Goal: Information Seeking & Learning: Learn about a topic

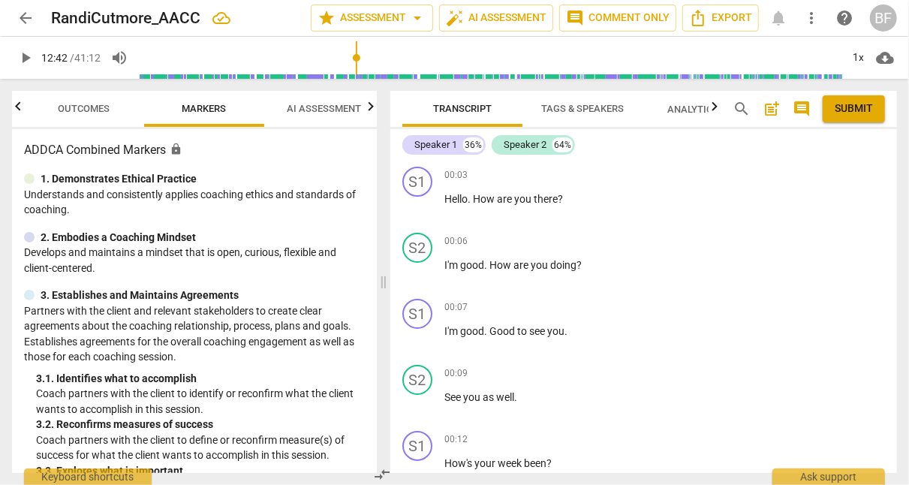
scroll to position [4435, 0]
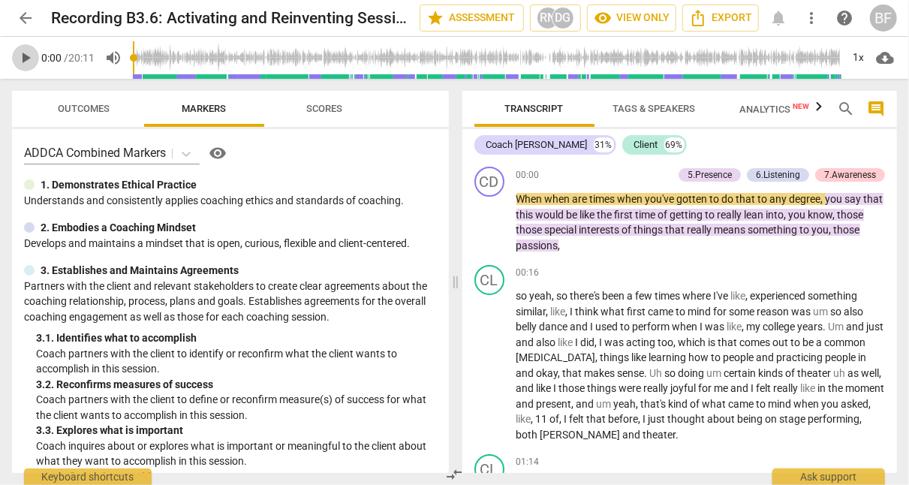
click at [20, 55] on span "play_arrow" at bounding box center [26, 58] width 18 height 18
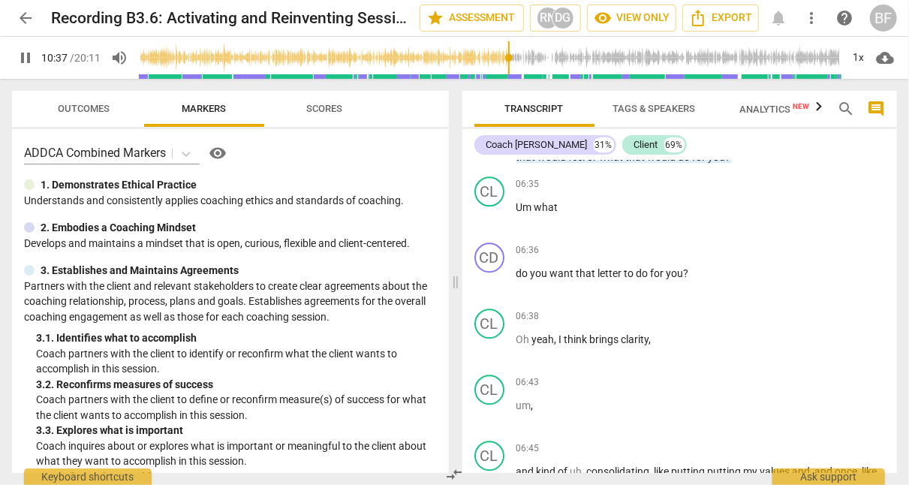
scroll to position [3370, 0]
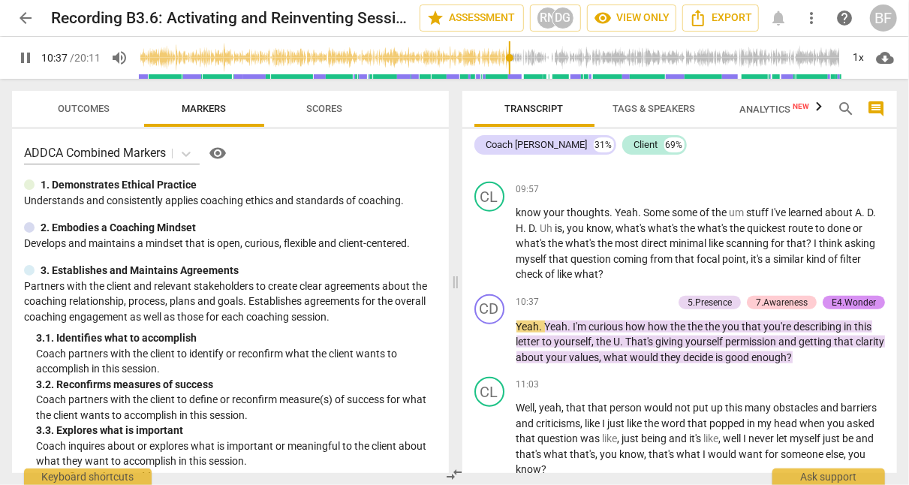
type input "638"
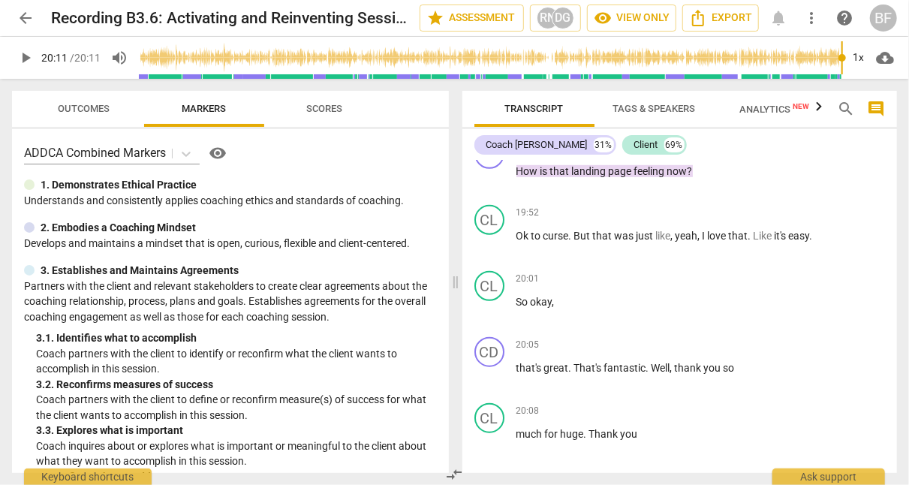
scroll to position [5900, 0]
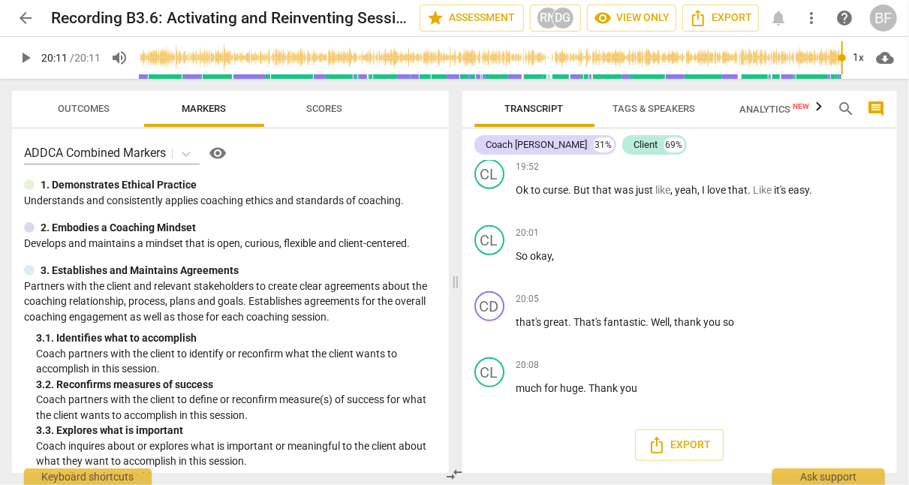
type input "1211"
